Goal: Check status

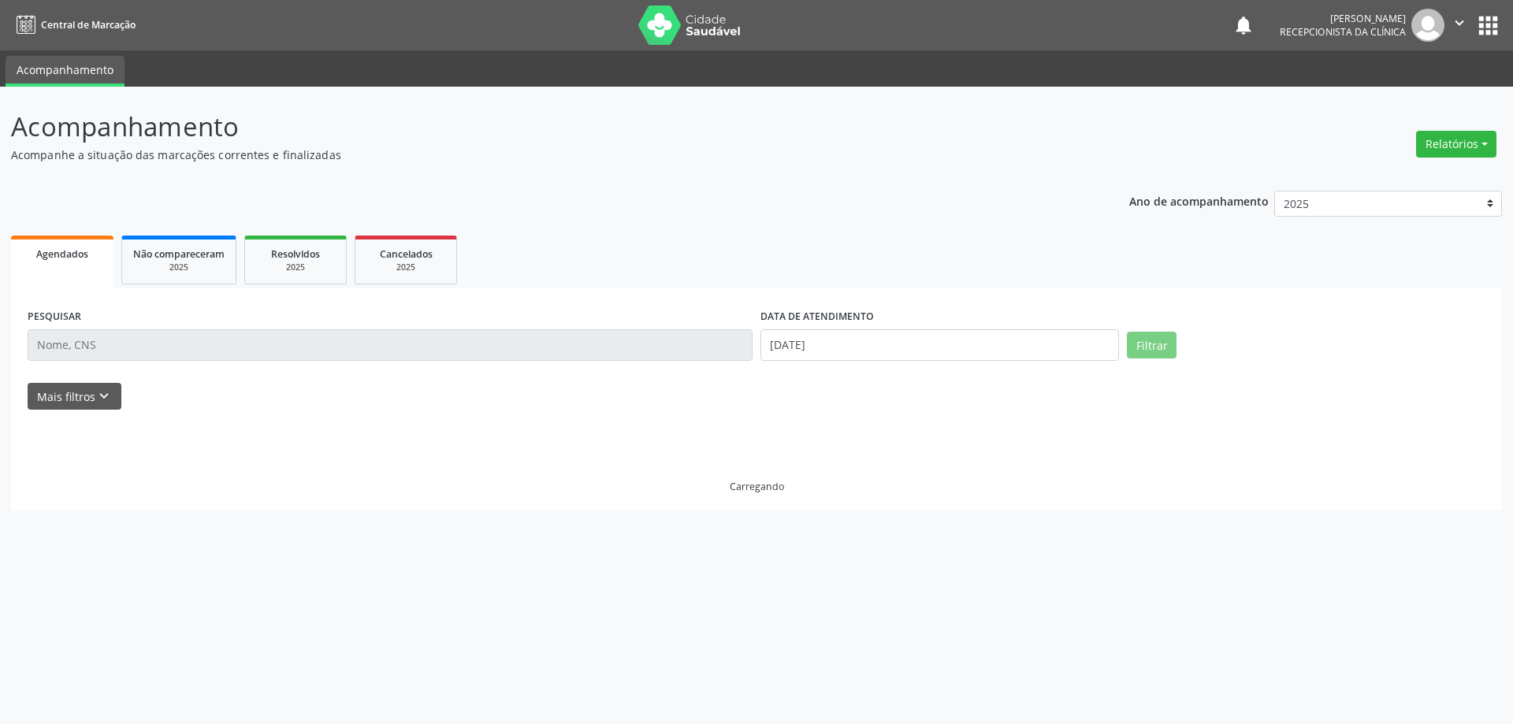
click at [99, 349] on input "text" at bounding box center [390, 345] width 725 height 32
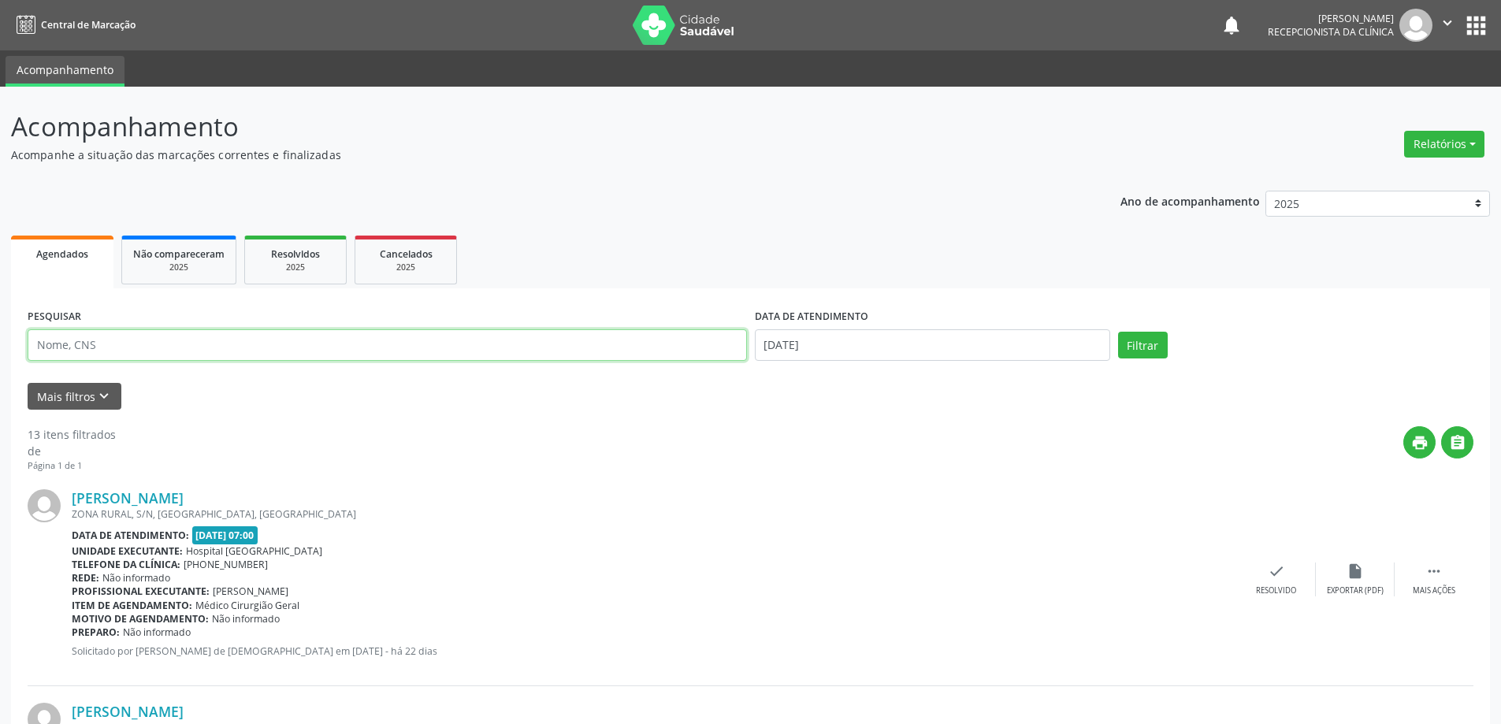
click at [101, 349] on input "text" at bounding box center [387, 345] width 719 height 32
click at [197, 348] on input "text" at bounding box center [387, 345] width 719 height 32
type input "707807659728711"
click at [1118, 332] on button "Filtrar" at bounding box center [1143, 345] width 50 height 27
drag, startPoint x: 396, startPoint y: 548, endPoint x: 498, endPoint y: 560, distance: 103.2
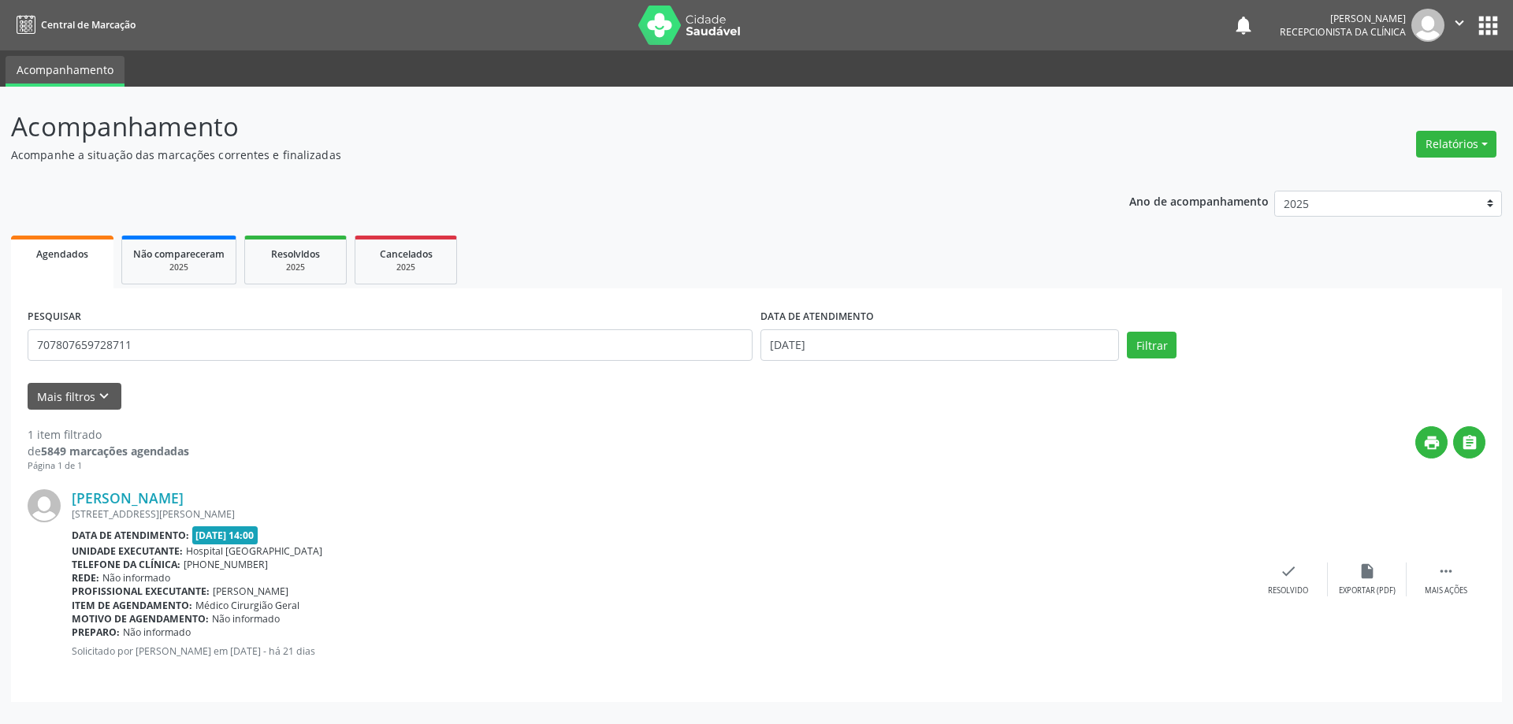
click at [397, 556] on div "Unidade executante: [GEOGRAPHIC_DATA]" at bounding box center [660, 550] width 1177 height 13
click at [1298, 574] on div "check Resolvido" at bounding box center [1288, 580] width 79 height 34
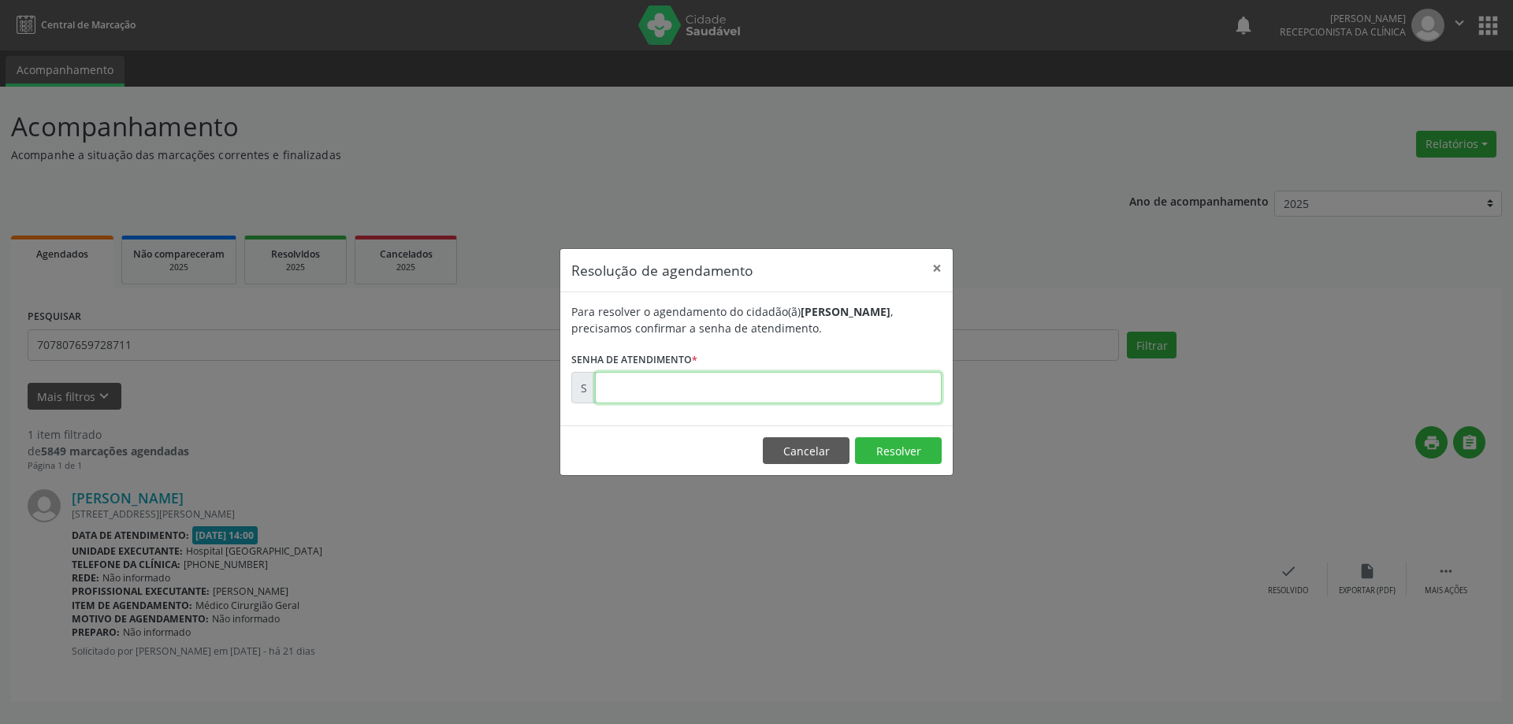
click at [768, 381] on input "text" at bounding box center [768, 388] width 347 height 32
type input "00167933"
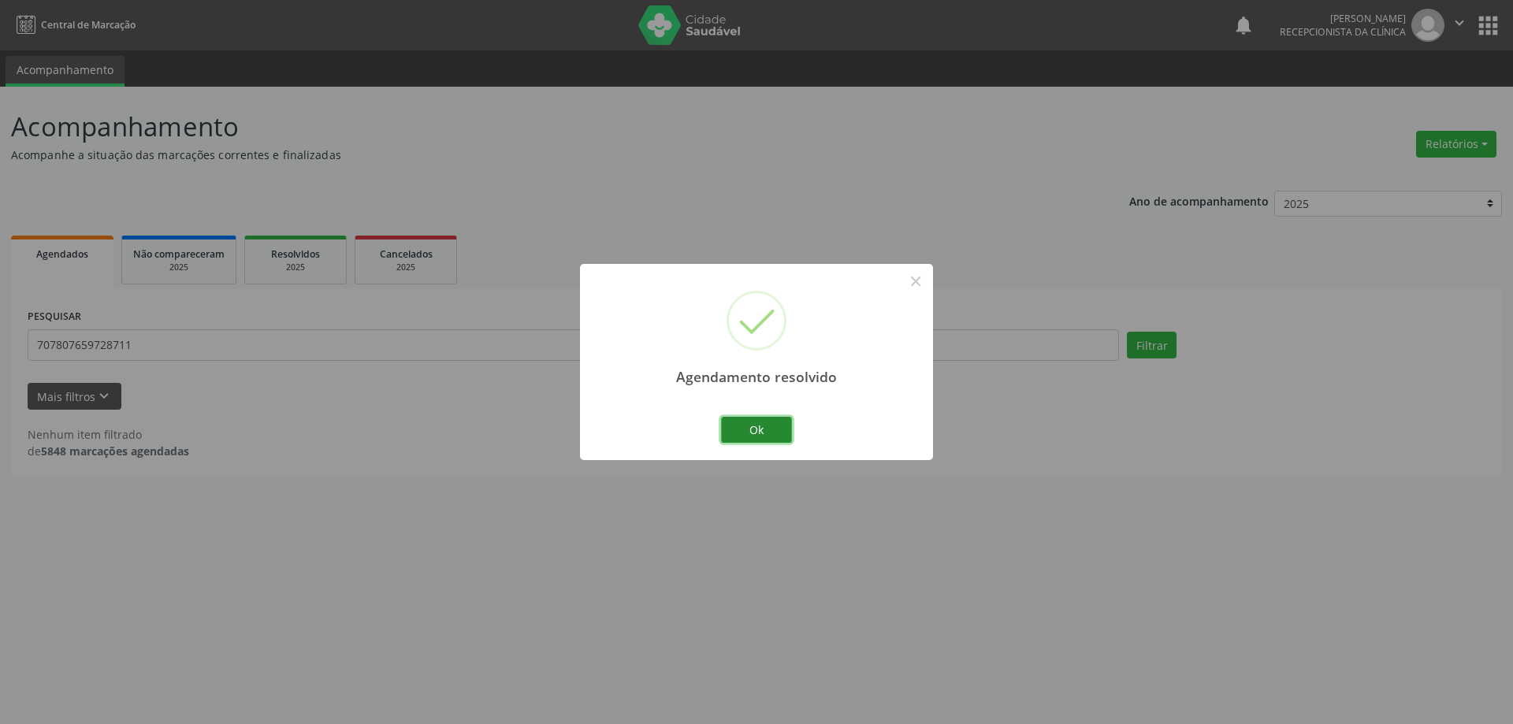
click at [761, 441] on button "Ok" at bounding box center [756, 430] width 71 height 27
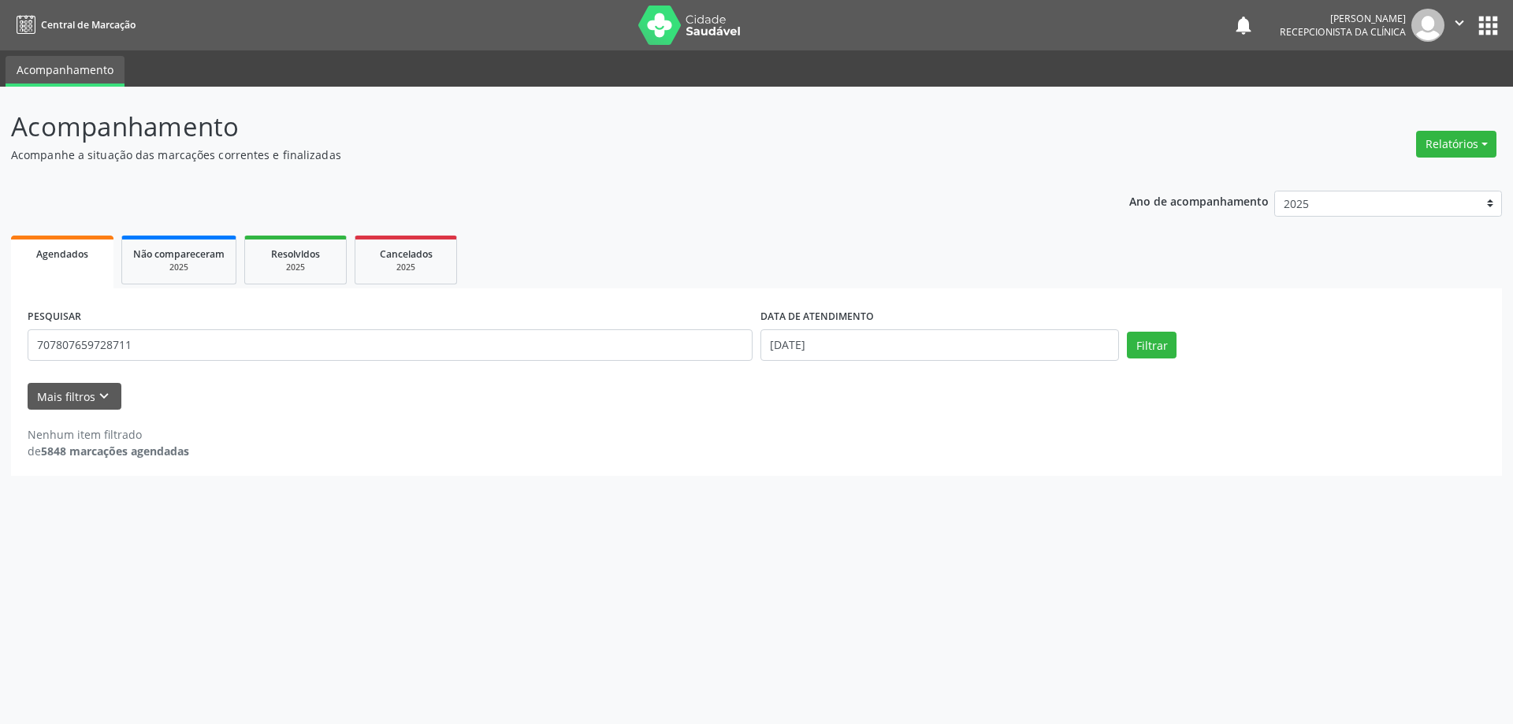
click at [681, 561] on div "Acompanhamento Acompanhe a situação das marcações correntes e finalizadas Relat…" at bounding box center [756, 405] width 1513 height 637
